Goal: Task Accomplishment & Management: Manage account settings

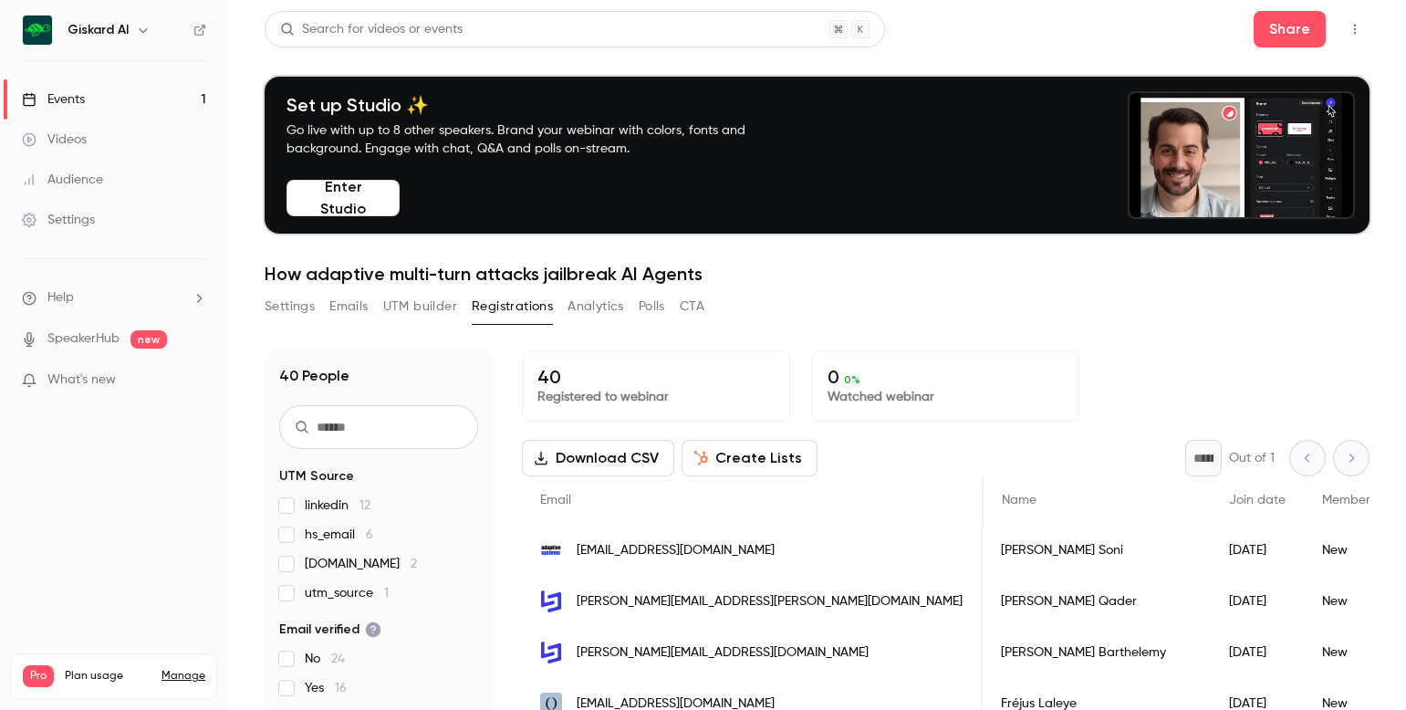
scroll to position [0, 528]
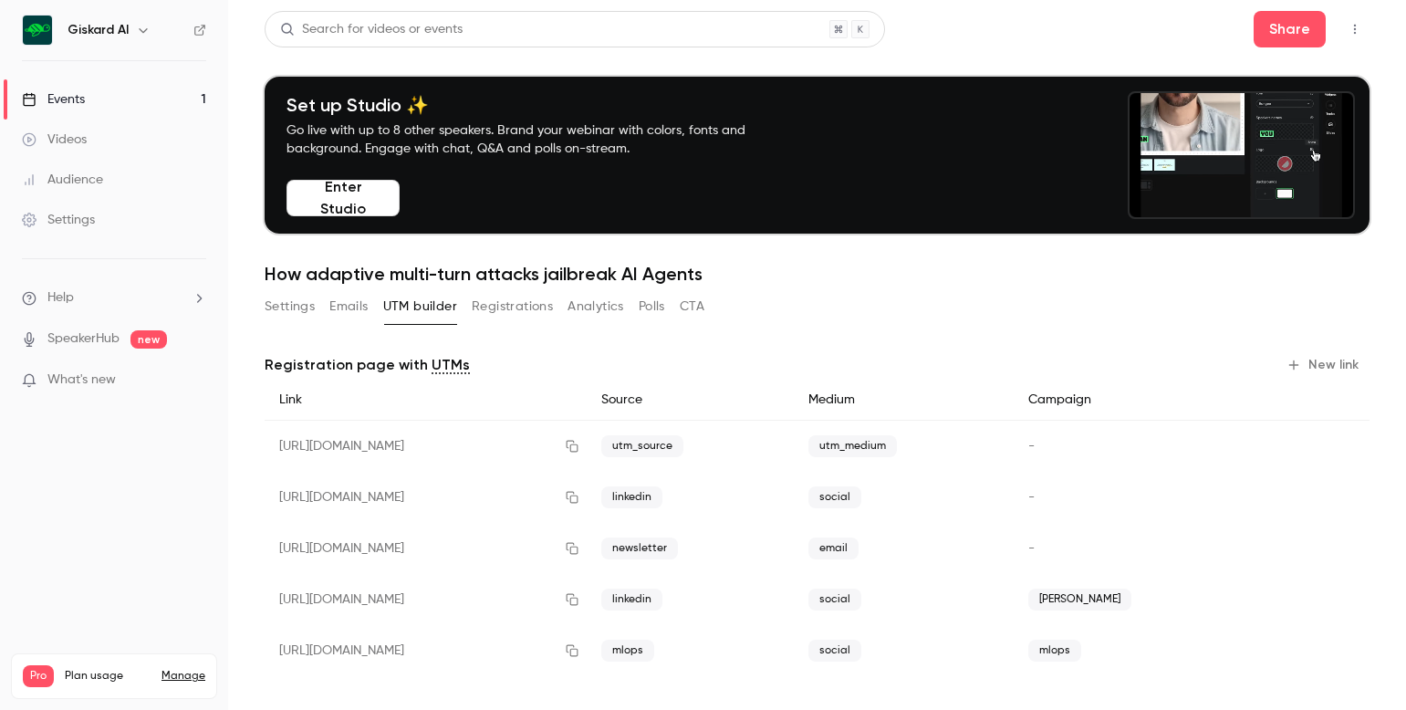
click at [529, 305] on button "Registrations" at bounding box center [512, 306] width 81 height 29
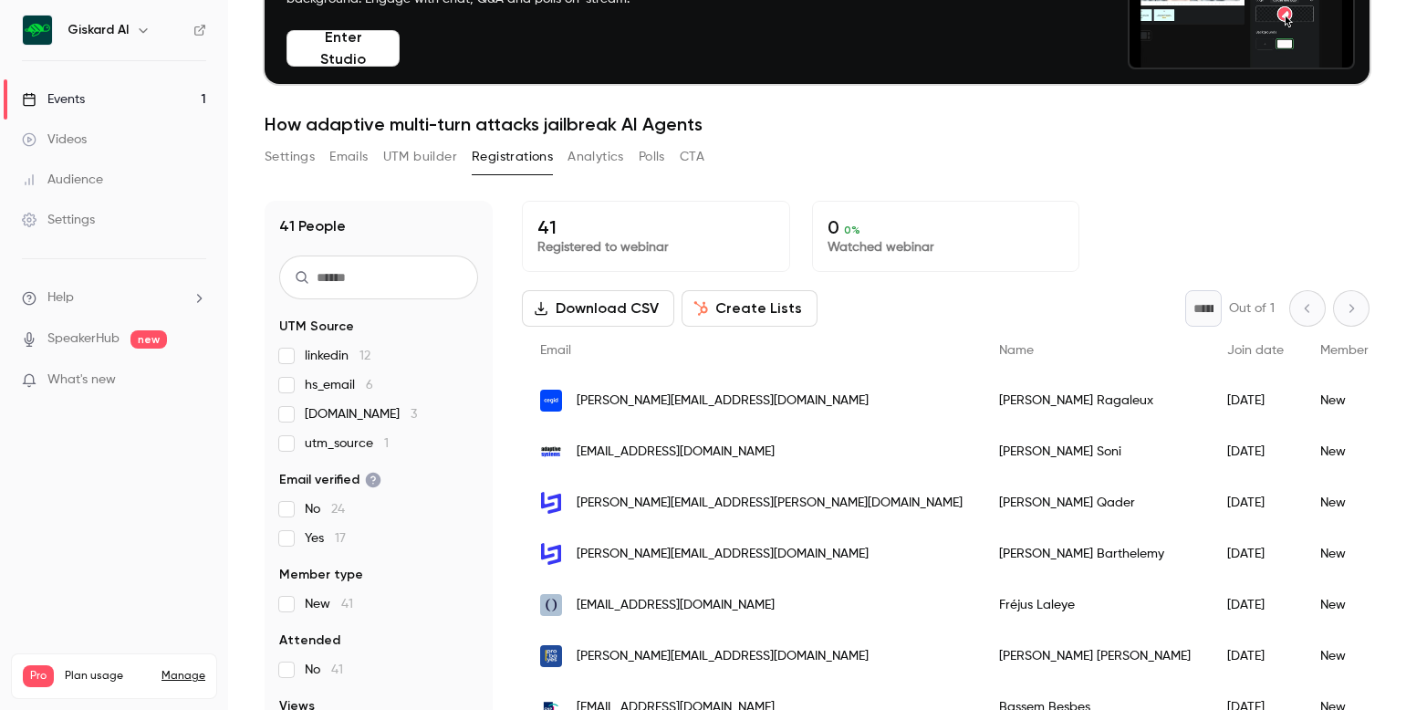
scroll to position [179, 0]
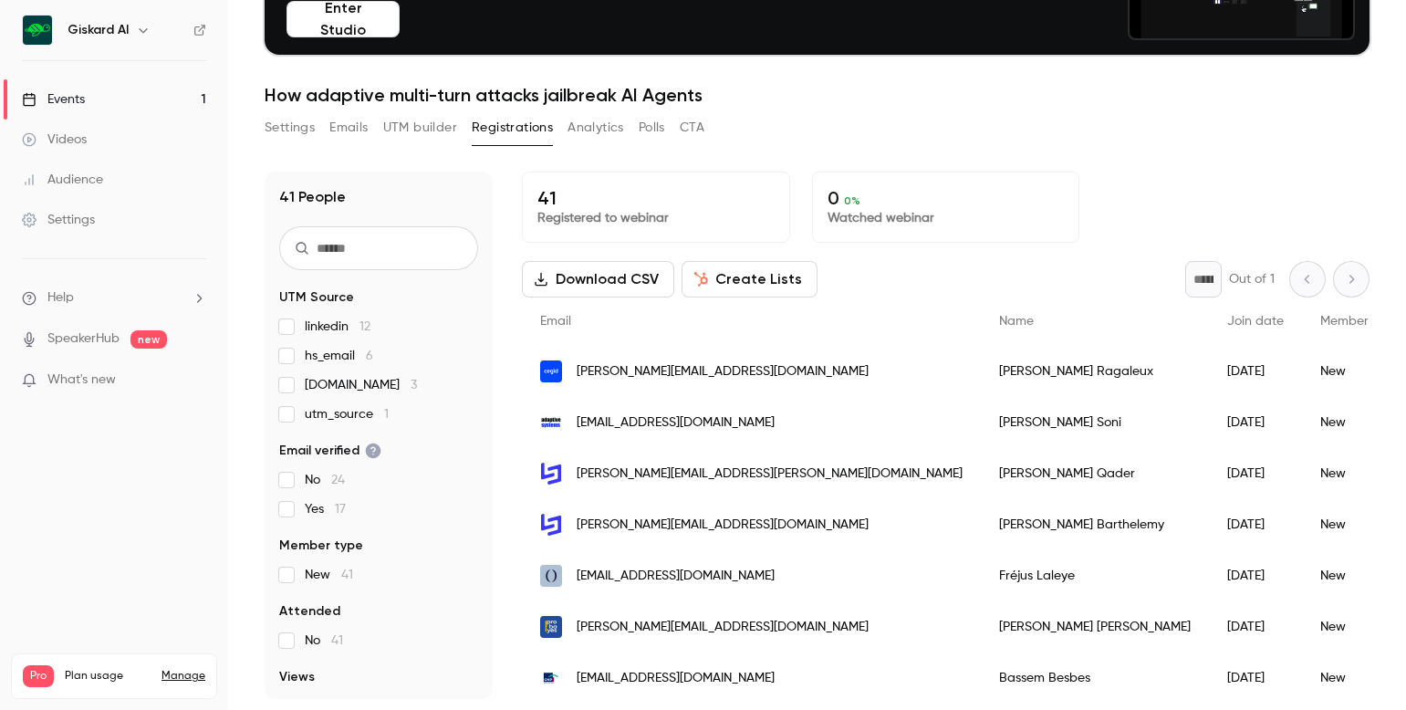
click at [432, 127] on button "UTM builder" at bounding box center [420, 127] width 74 height 29
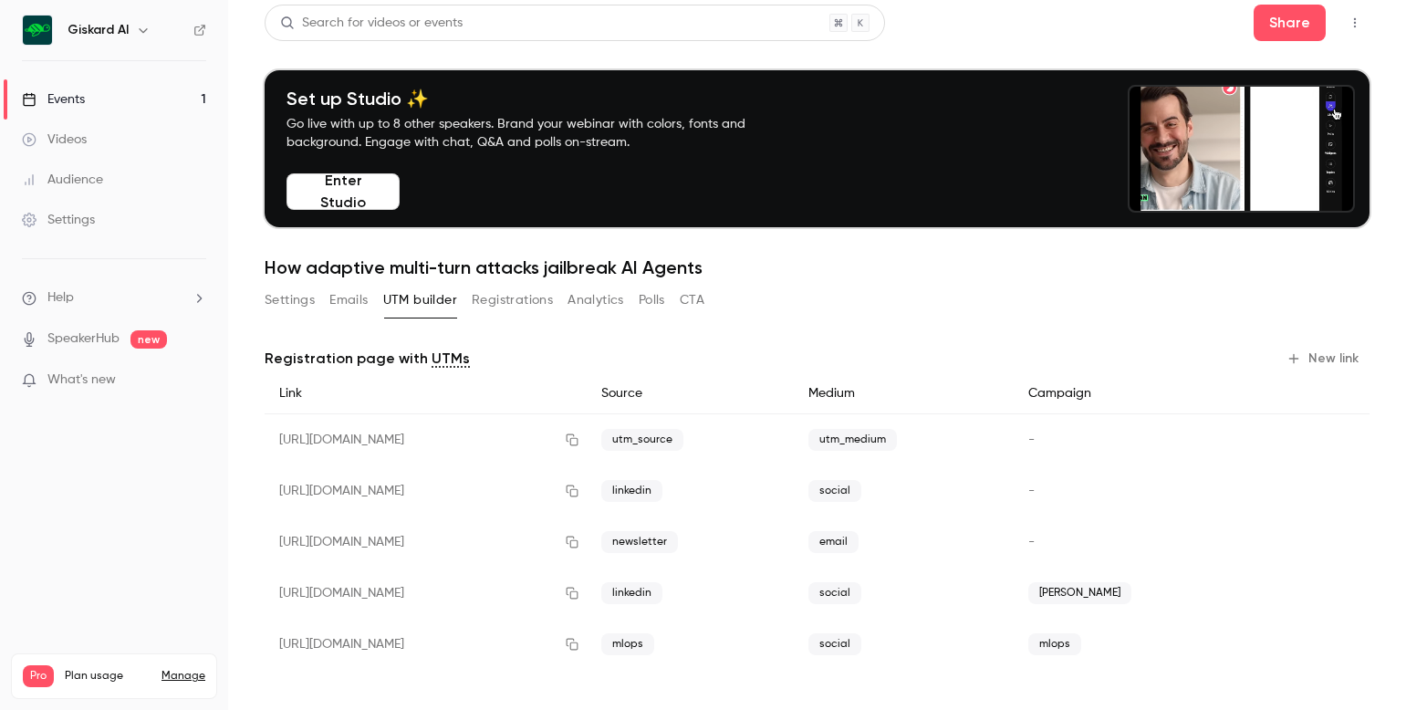
scroll to position [6, 0]
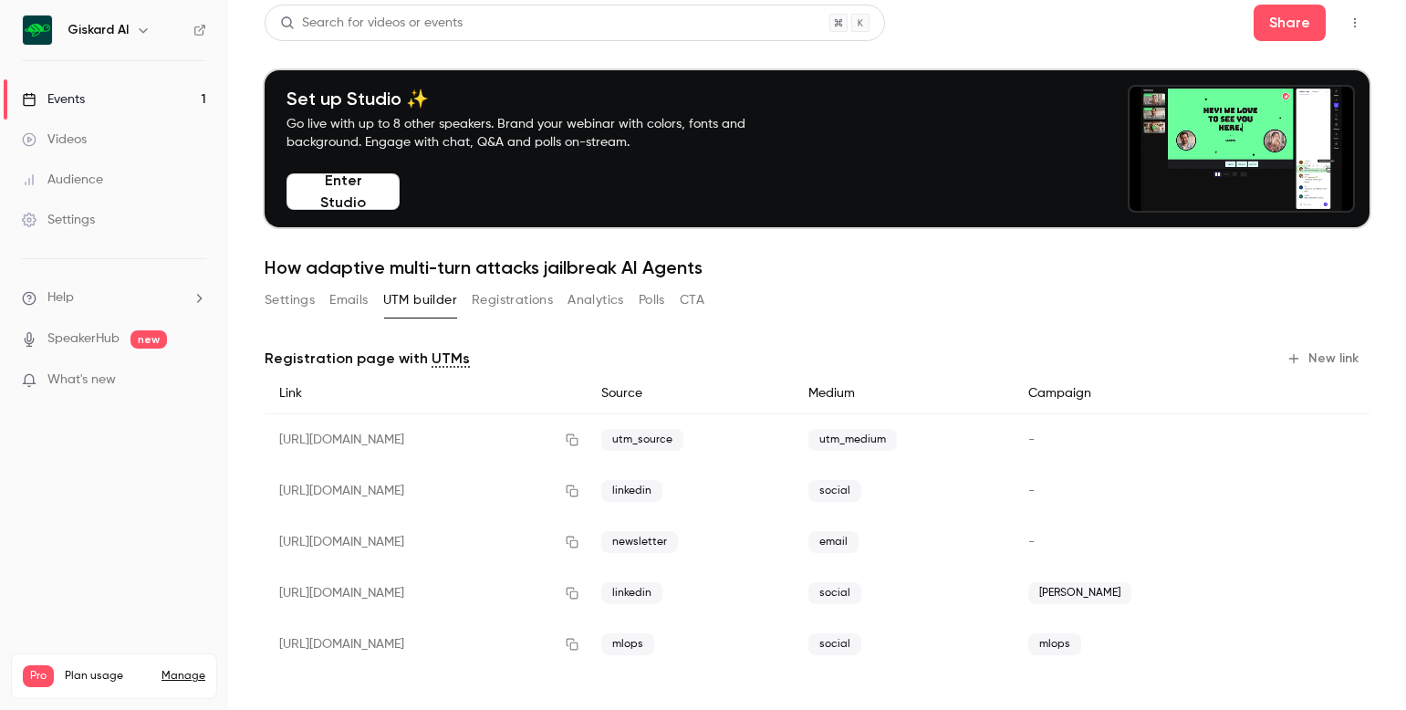
click at [519, 304] on button "Registrations" at bounding box center [512, 300] width 81 height 29
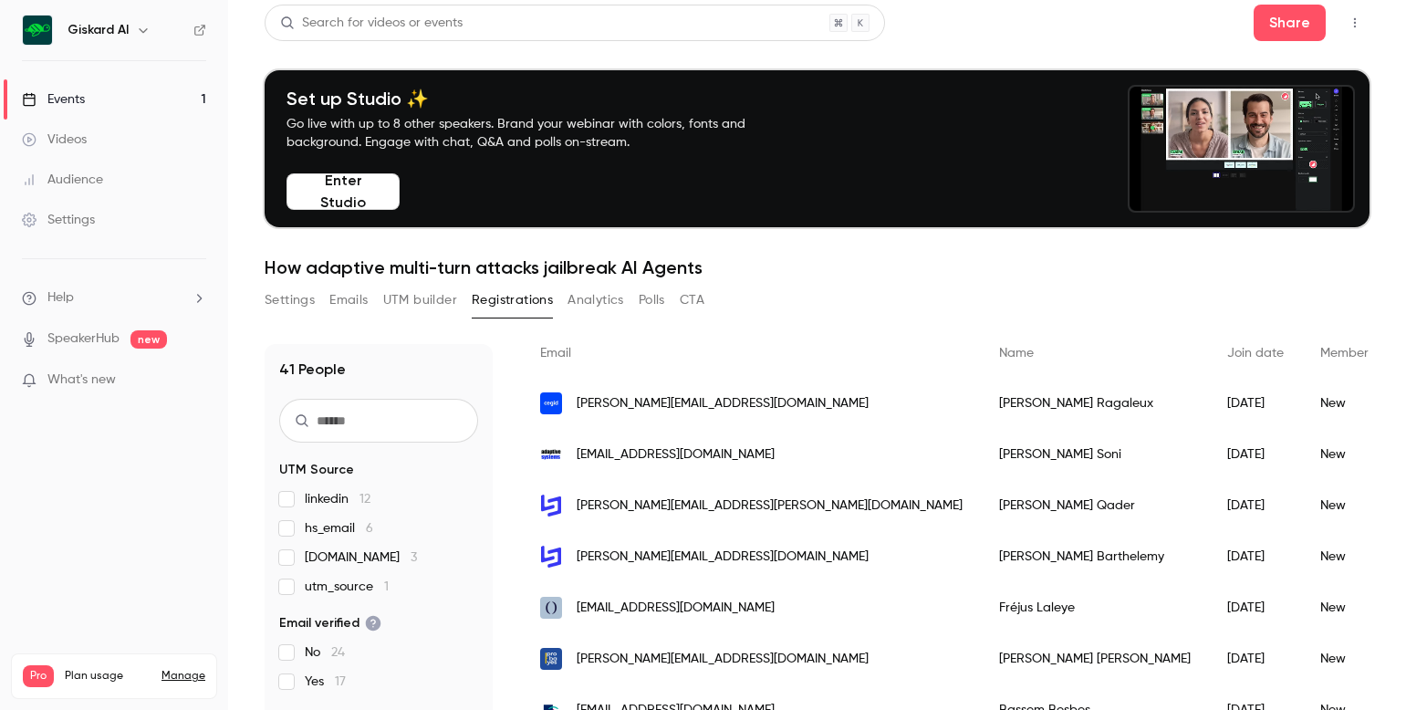
click at [376, 412] on input "text" at bounding box center [378, 421] width 199 height 44
type input "**"
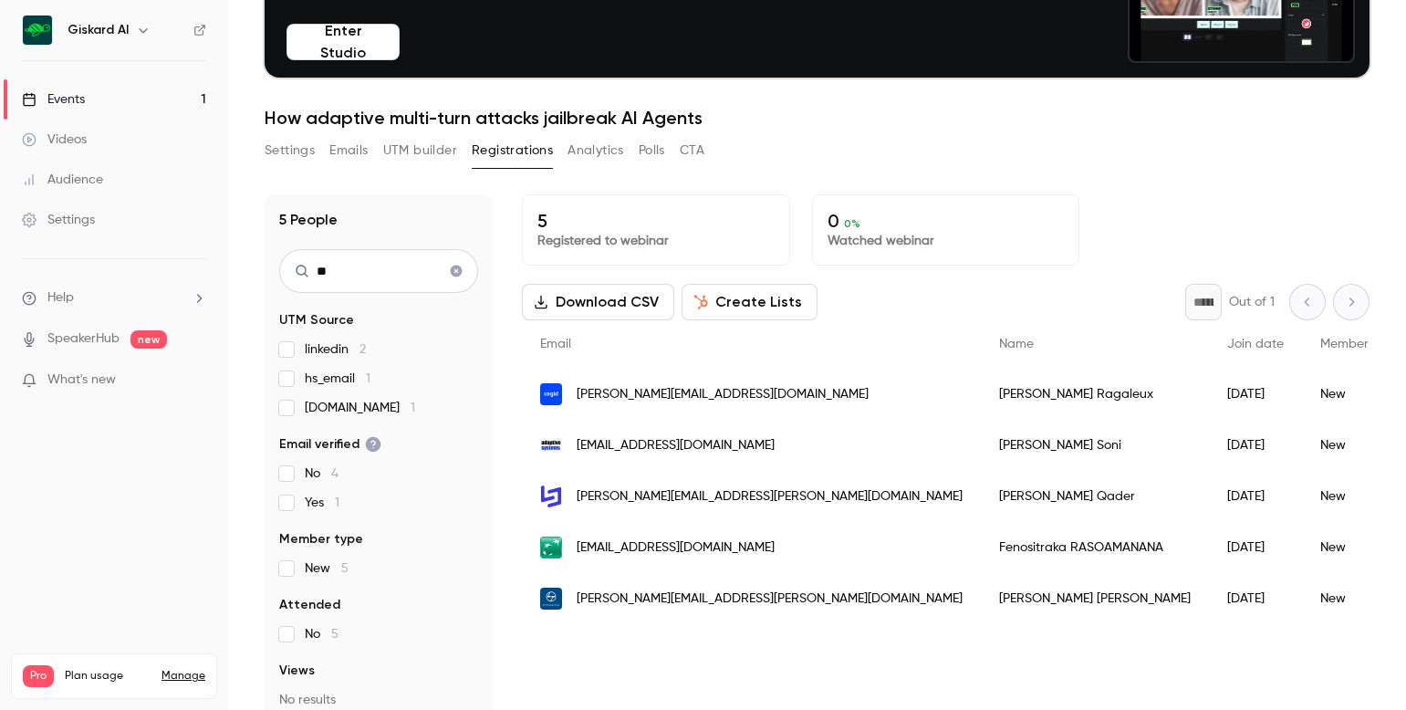
scroll to position [179, 0]
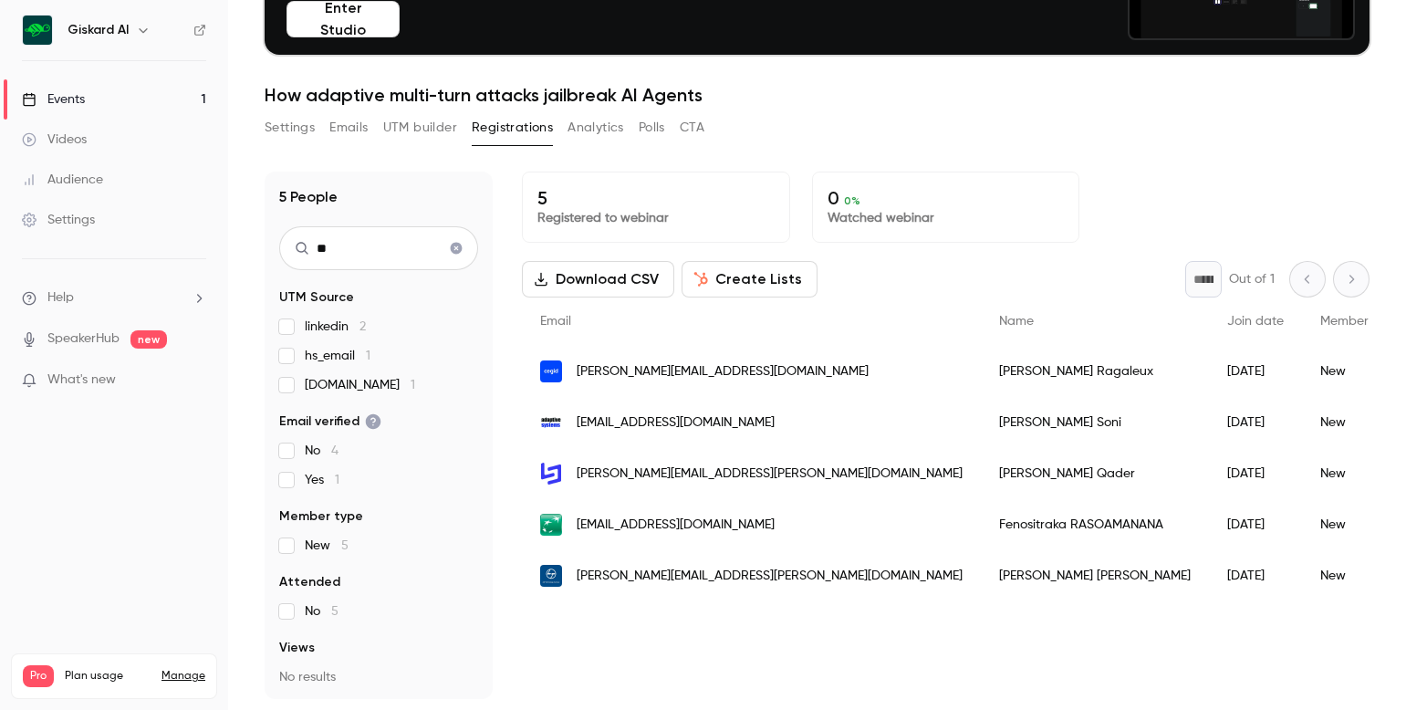
click at [396, 259] on input "**" at bounding box center [378, 248] width 199 height 44
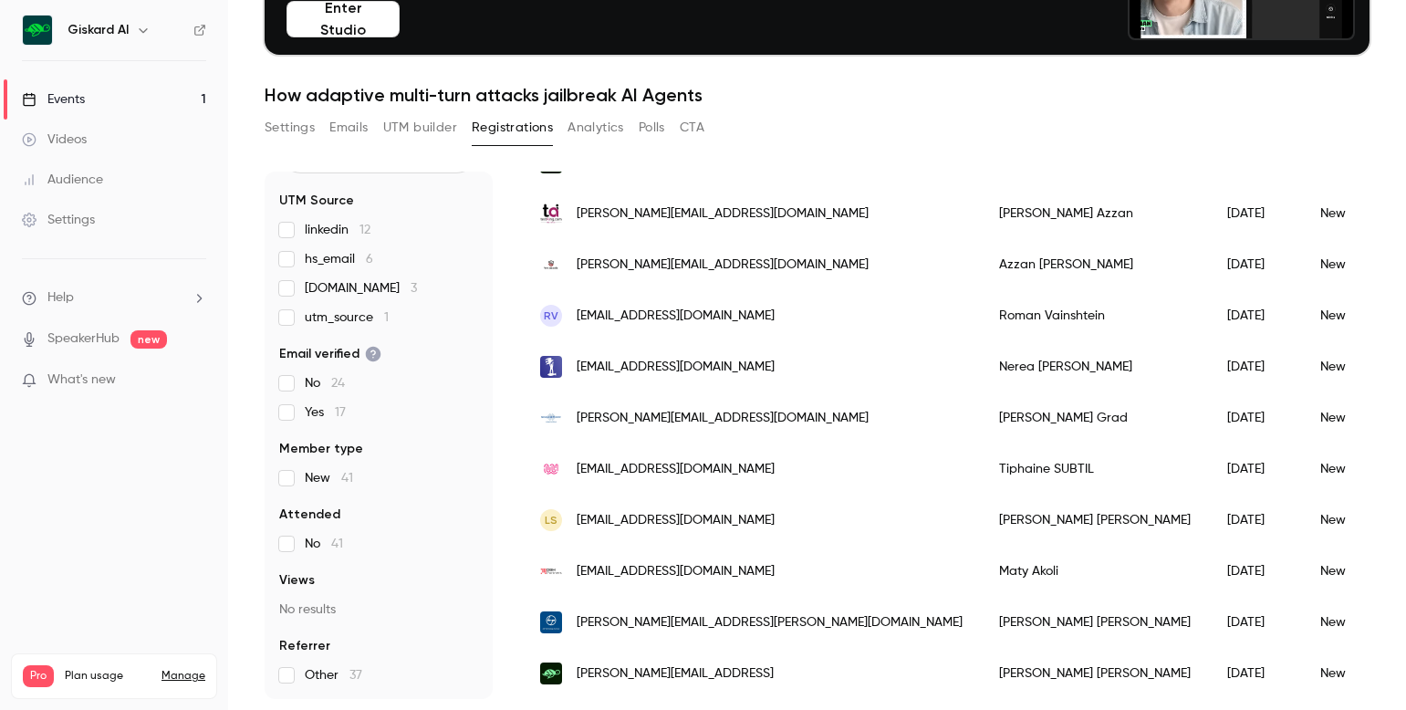
scroll to position [0, 0]
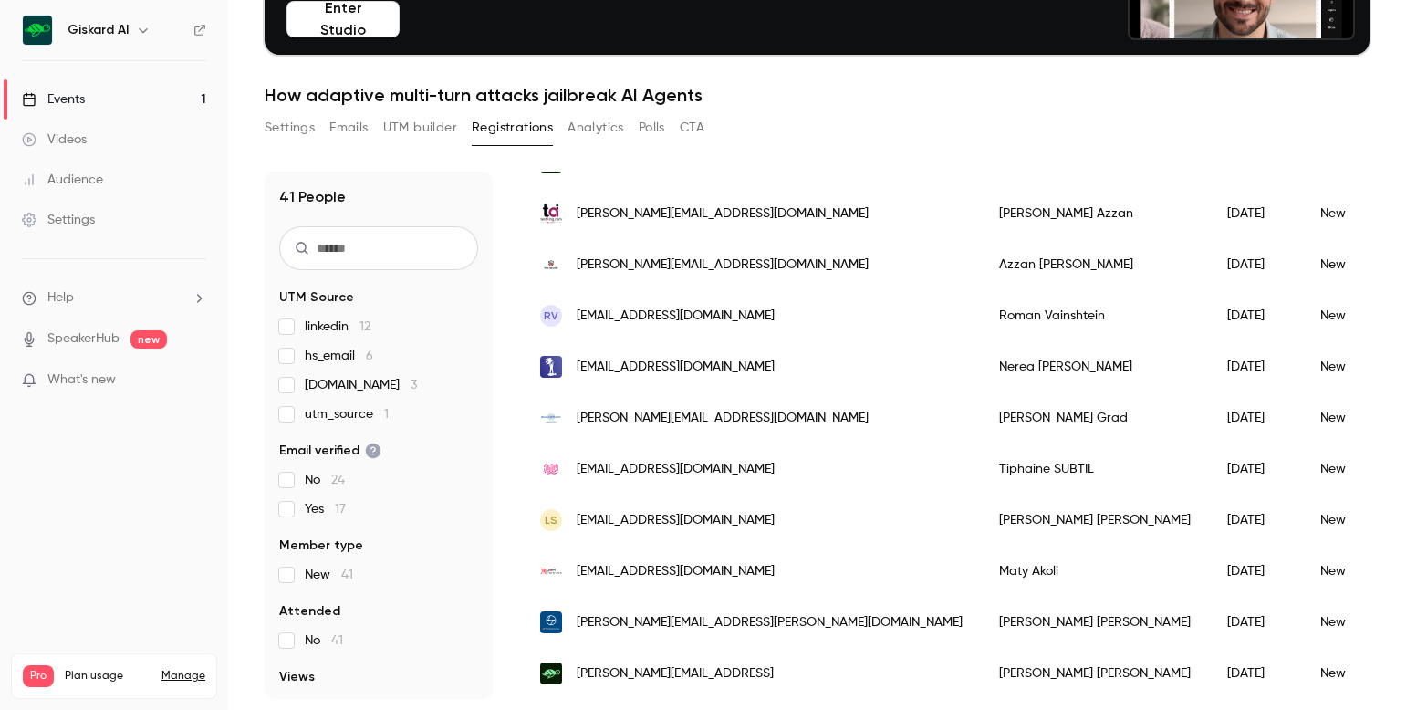
click at [355, 131] on button "Emails" at bounding box center [348, 127] width 38 height 29
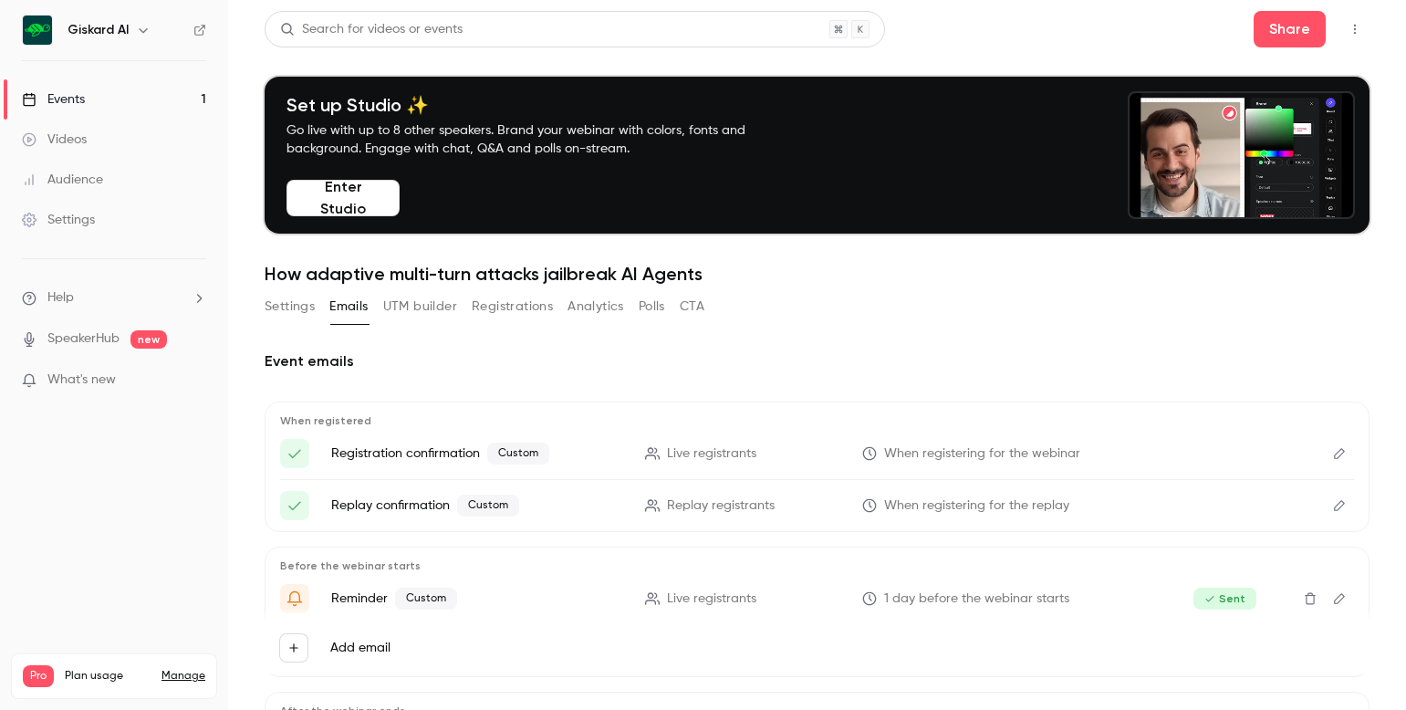
click at [511, 303] on button "Registrations" at bounding box center [512, 306] width 81 height 29
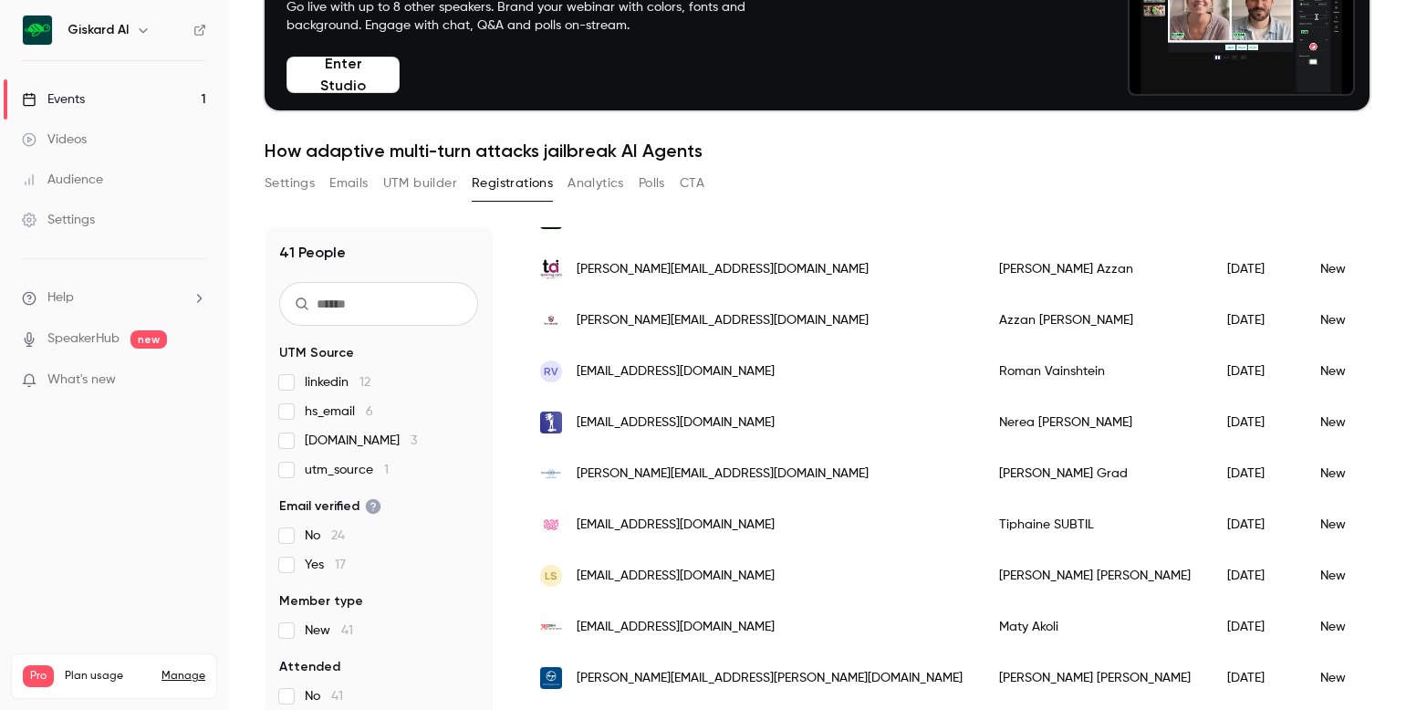
scroll to position [179, 0]
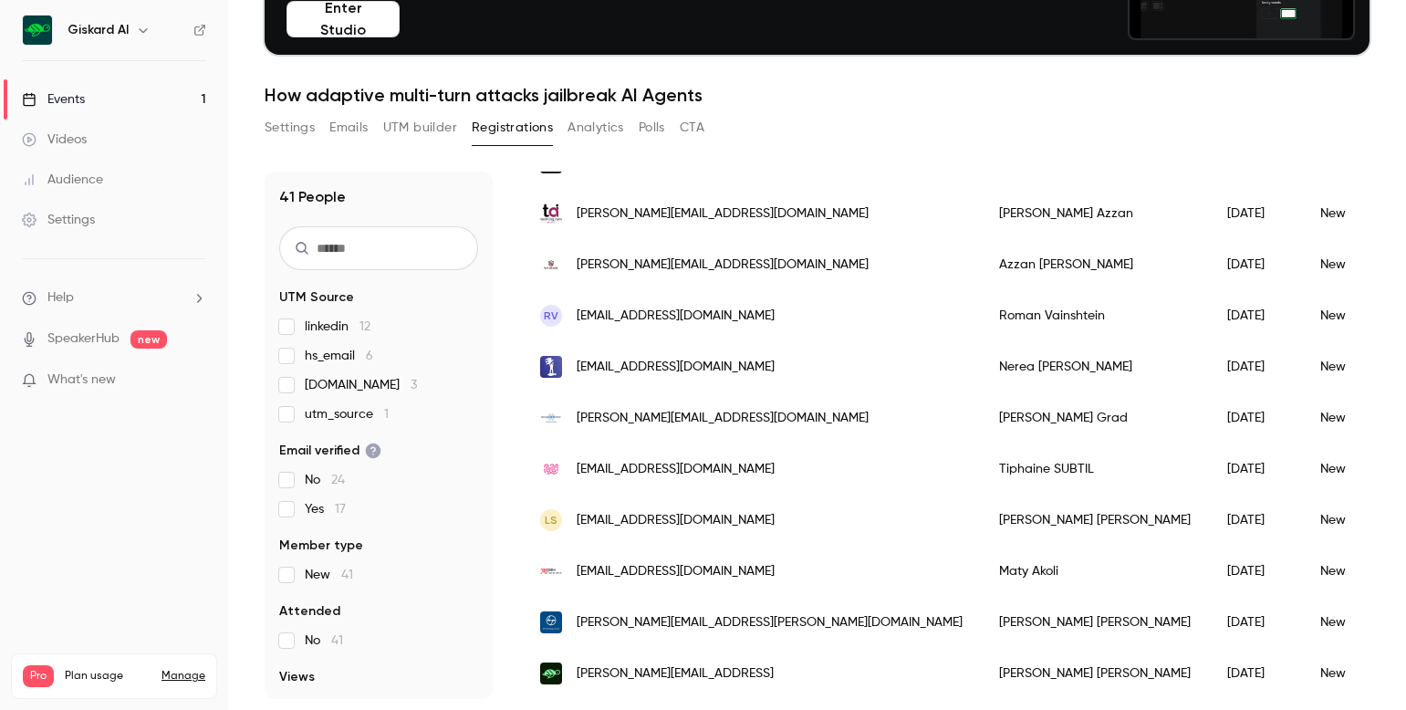
click at [288, 129] on button "Settings" at bounding box center [290, 127] width 50 height 29
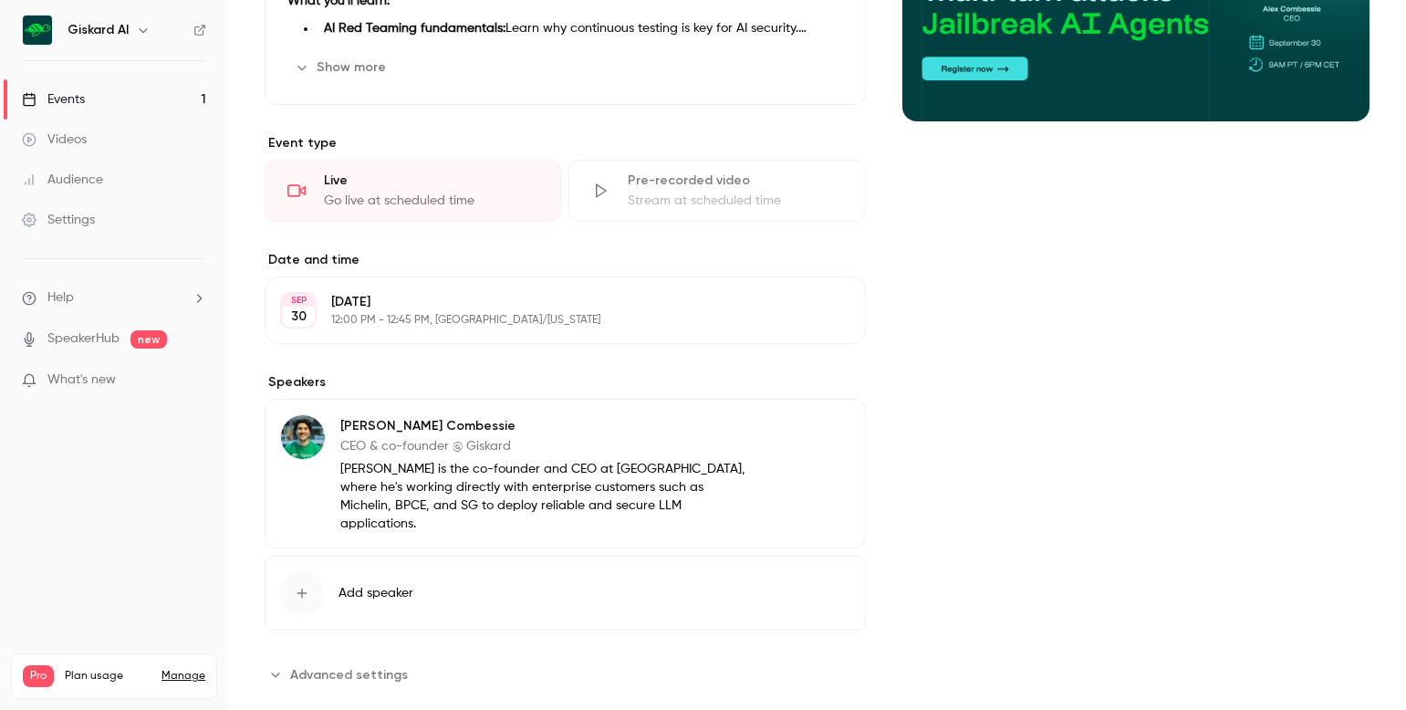
scroll to position [530, 0]
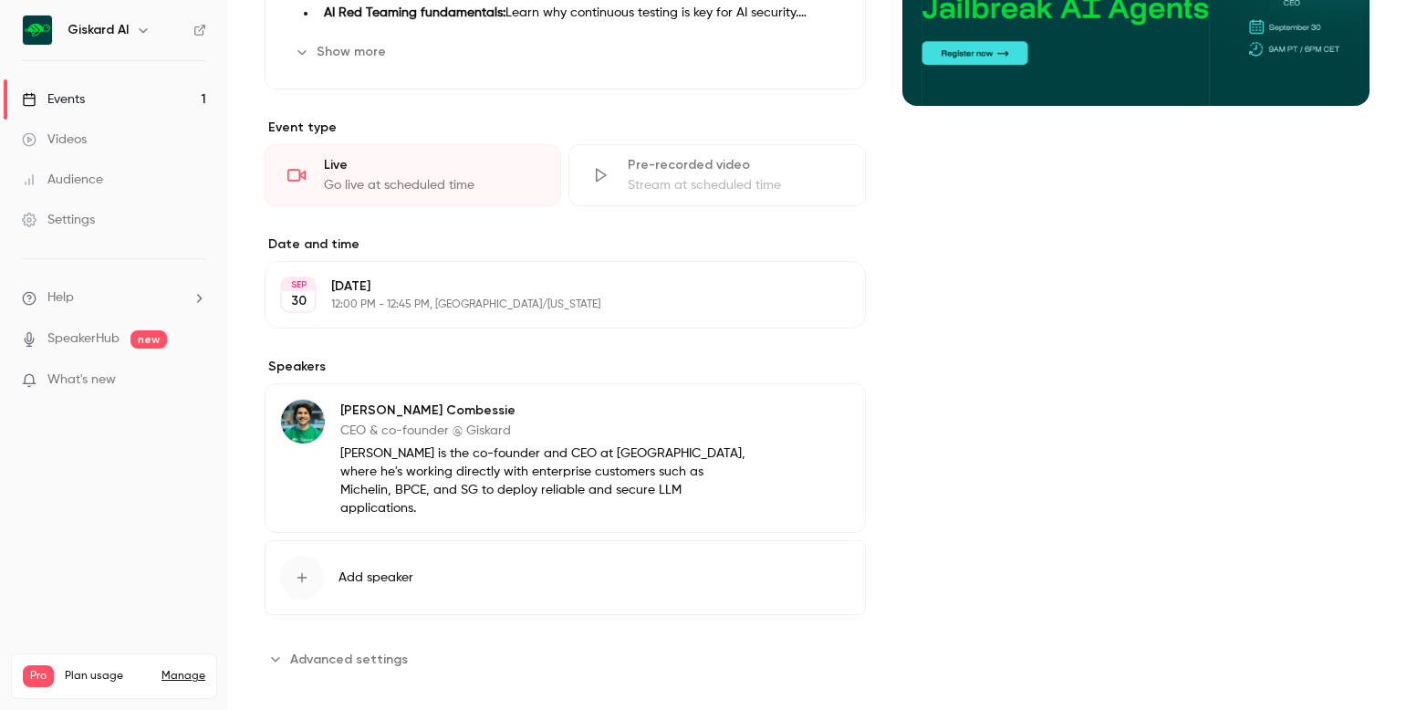
click at [325, 650] on span "Advanced settings" at bounding box center [349, 659] width 118 height 19
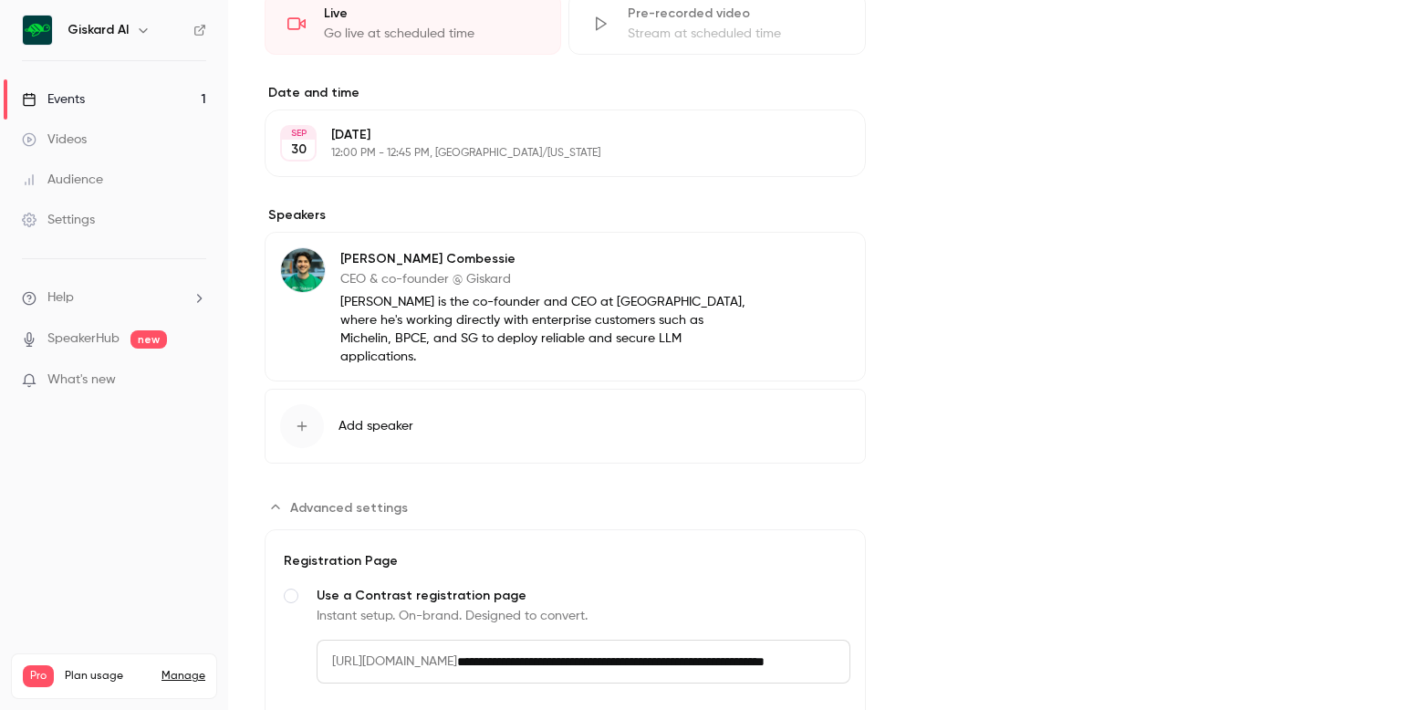
scroll to position [518, 0]
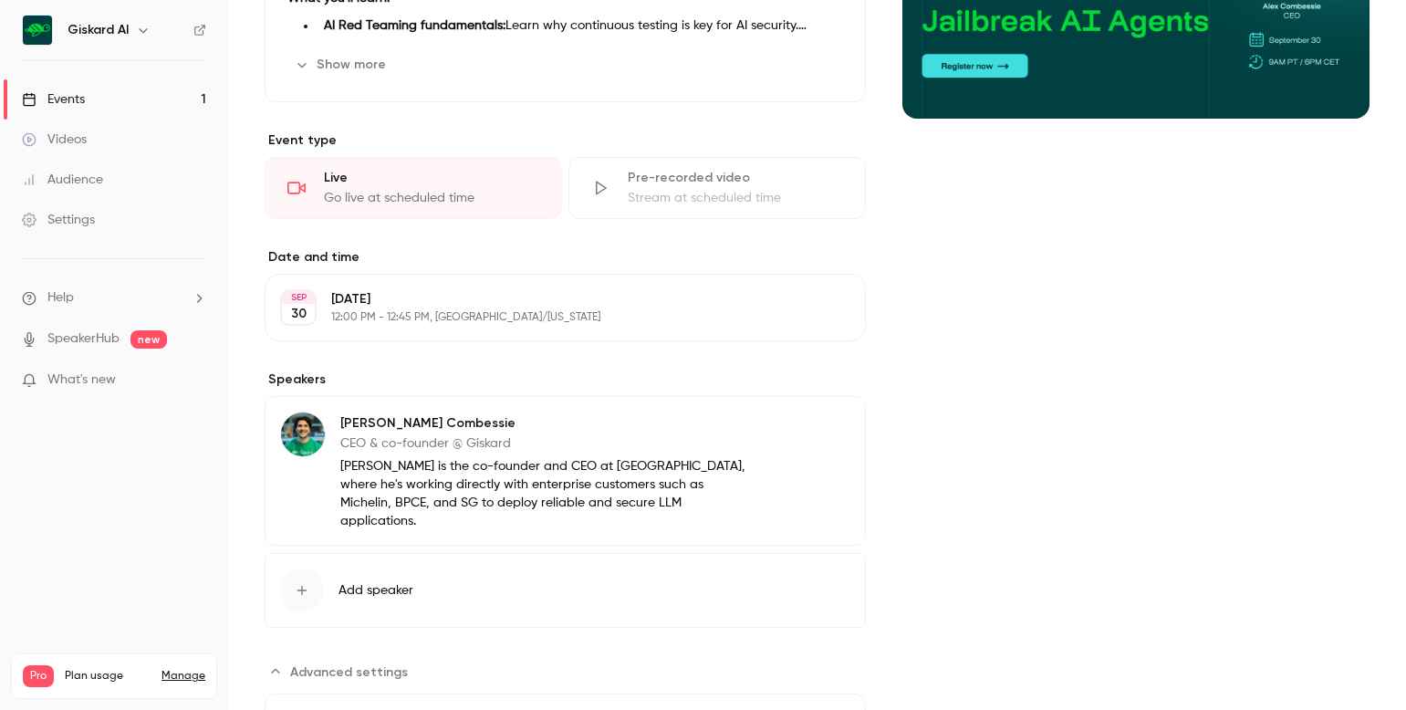
click at [365, 663] on span "Advanced settings" at bounding box center [349, 672] width 118 height 19
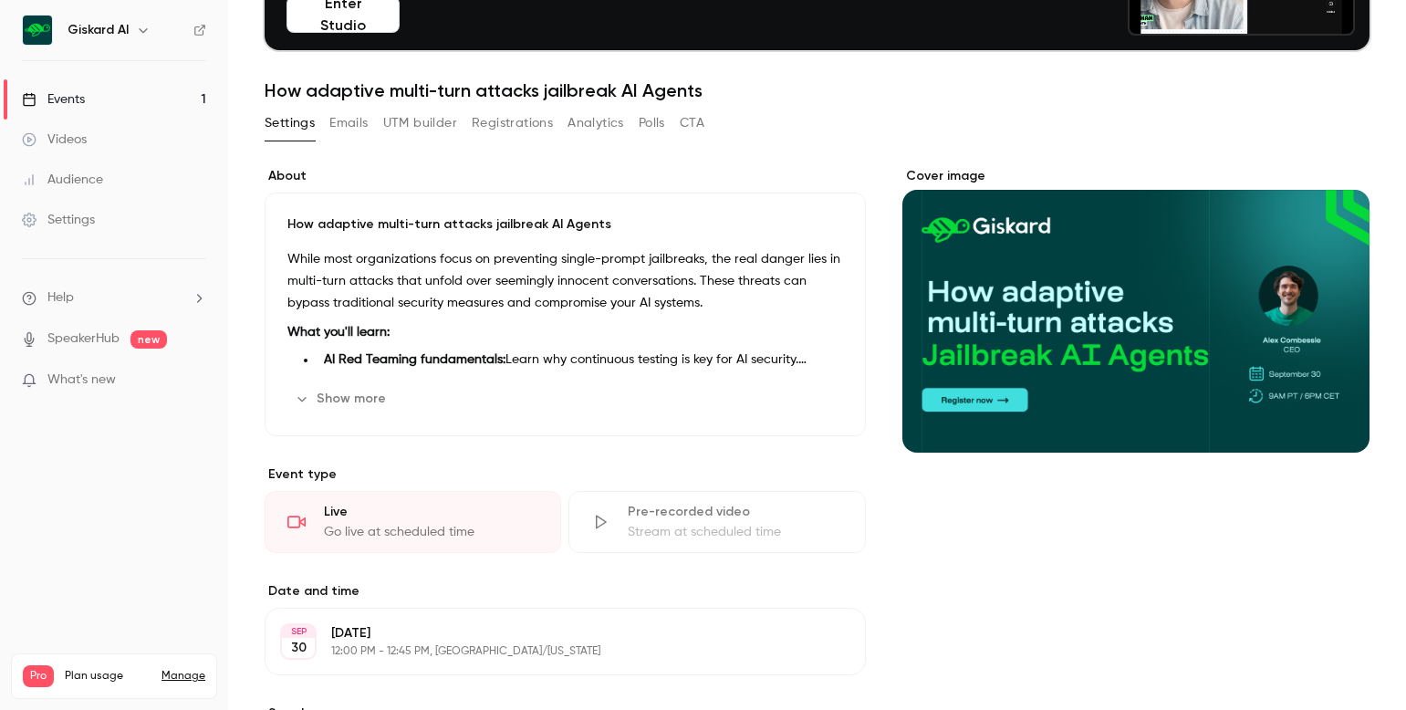
scroll to position [0, 0]
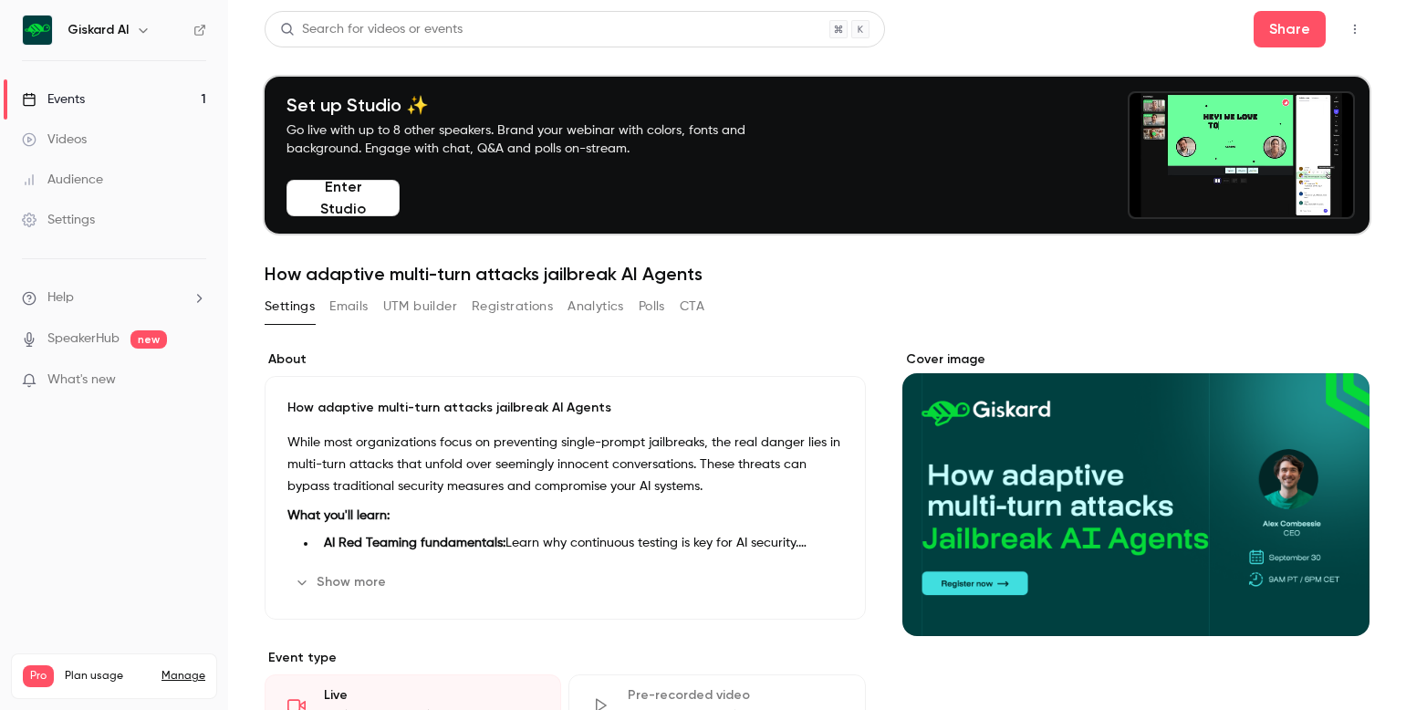
click at [517, 320] on button "Registrations" at bounding box center [512, 306] width 81 height 29
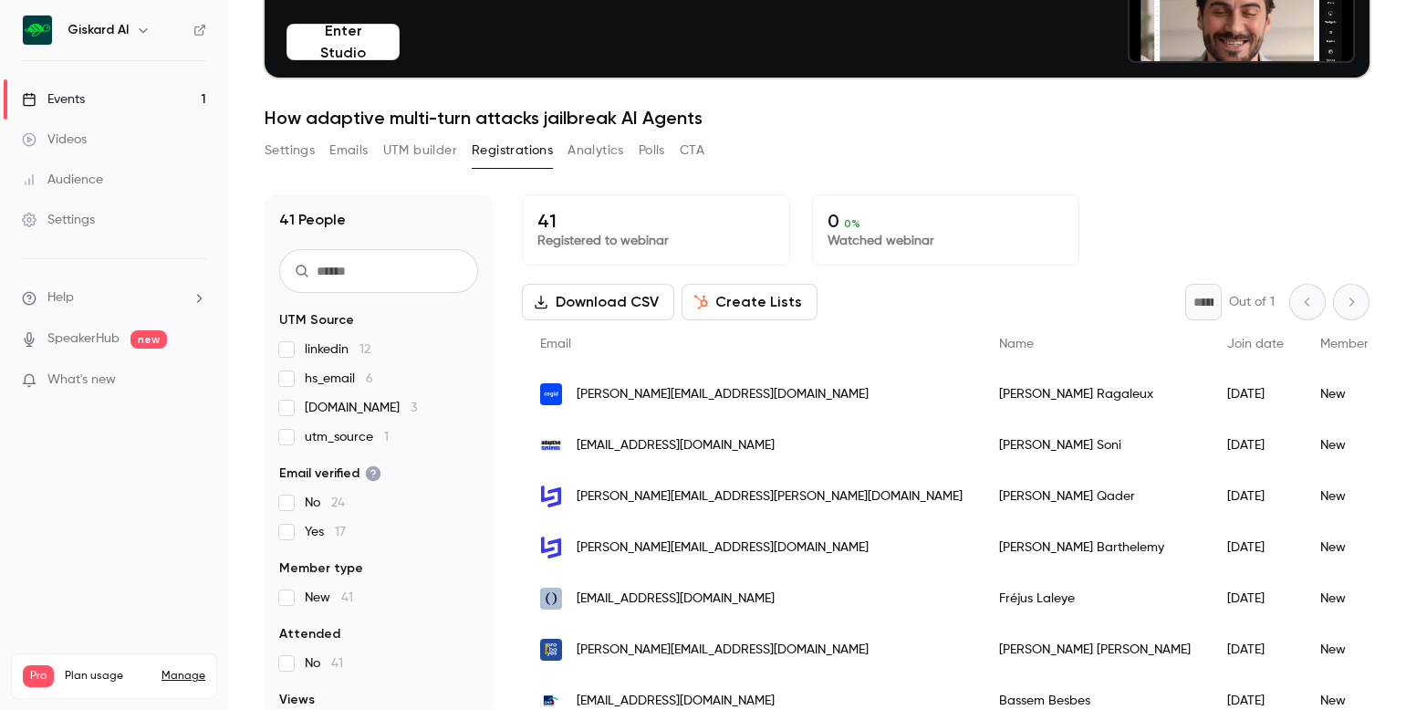
scroll to position [179, 0]
